Goal: Browse casually: Explore the website without a specific task or goal

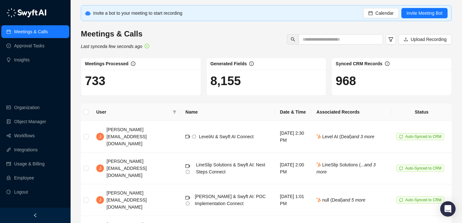
click at [223, 41] on div "Meetings & Calls Last synced a few seconds ago Upload Recording" at bounding box center [266, 39] width 374 height 21
click at [226, 76] on h1 "8,155" at bounding box center [266, 81] width 112 height 15
click at [241, 83] on h1 "8,155" at bounding box center [266, 81] width 112 height 15
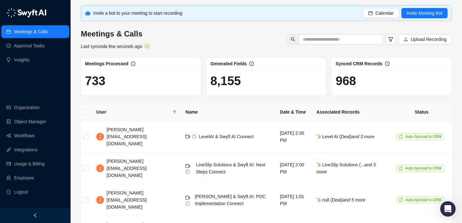
click at [241, 83] on h1 "8,155" at bounding box center [266, 81] width 112 height 15
click at [225, 82] on h1 "8,155" at bounding box center [266, 81] width 112 height 15
drag, startPoint x: 225, startPoint y: 82, endPoint x: 231, endPoint y: 82, distance: 6.4
click at [231, 82] on h1 "8,155" at bounding box center [266, 81] width 112 height 15
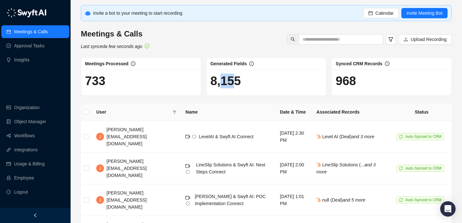
drag, startPoint x: 236, startPoint y: 81, endPoint x: 221, endPoint y: 81, distance: 15.4
click at [221, 81] on h1 "8,155" at bounding box center [266, 81] width 112 height 15
drag, startPoint x: 221, startPoint y: 81, endPoint x: 225, endPoint y: 81, distance: 4.5
click at [225, 81] on h1 "8,155" at bounding box center [266, 81] width 112 height 15
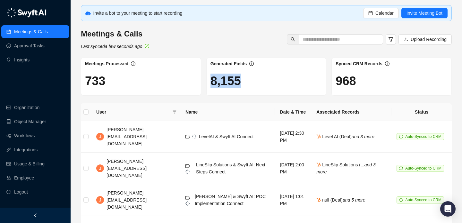
click at [225, 81] on h1 "8,155" at bounding box center [266, 81] width 112 height 15
click at [226, 81] on h1 "8,155" at bounding box center [266, 81] width 112 height 15
